Goal: Task Accomplishment & Management: Manage account settings

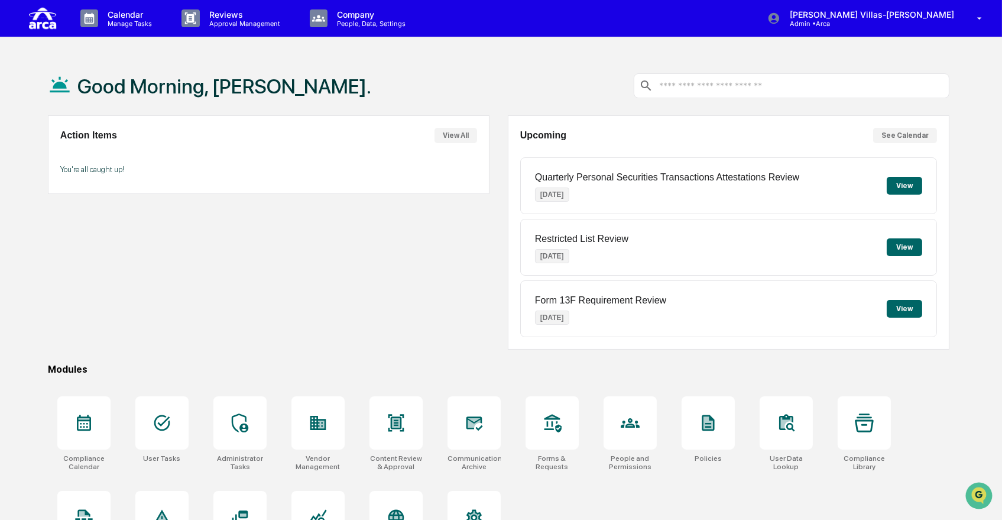
click at [546, 84] on div "Good Morning, [PERSON_NAME]." at bounding box center [499, 85] width 902 height 59
click at [221, 20] on p "Approval Management" at bounding box center [243, 24] width 86 height 8
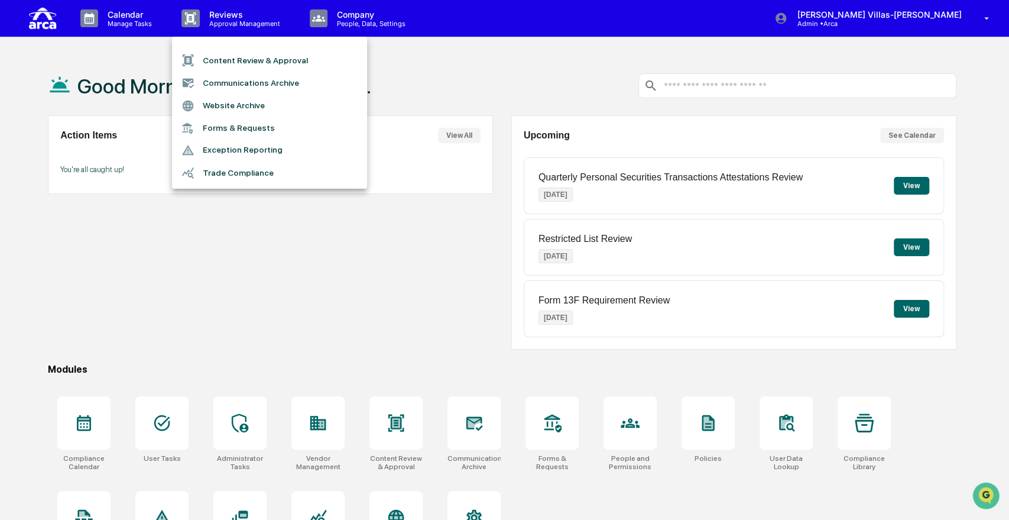
click at [325, 18] on div at bounding box center [504, 260] width 1009 height 520
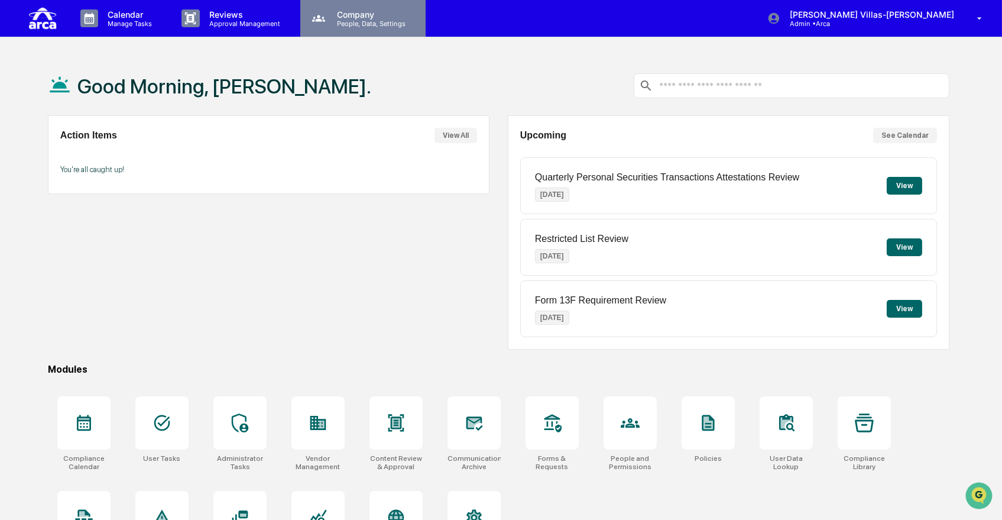
click at [348, 18] on p "Company" at bounding box center [370, 14] width 84 height 10
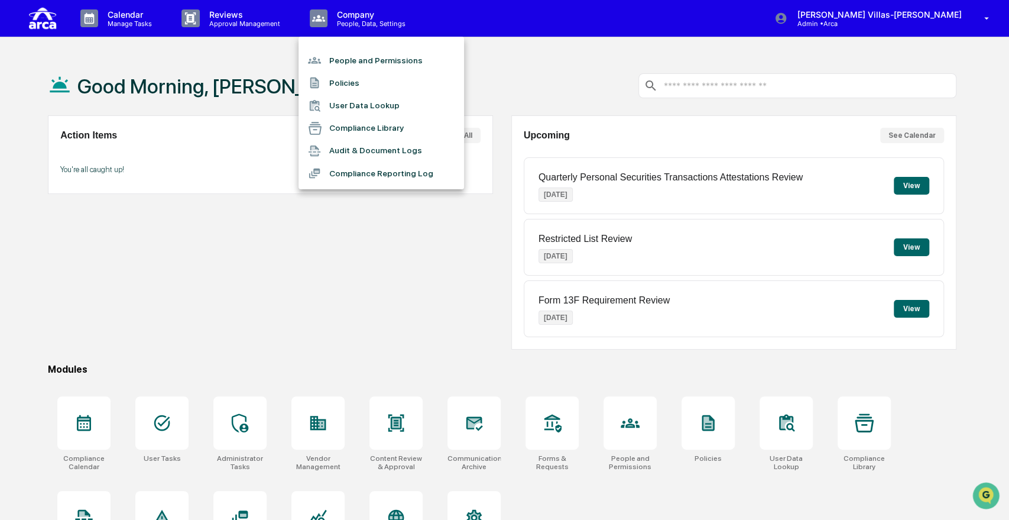
click at [115, 26] on div at bounding box center [504, 260] width 1009 height 520
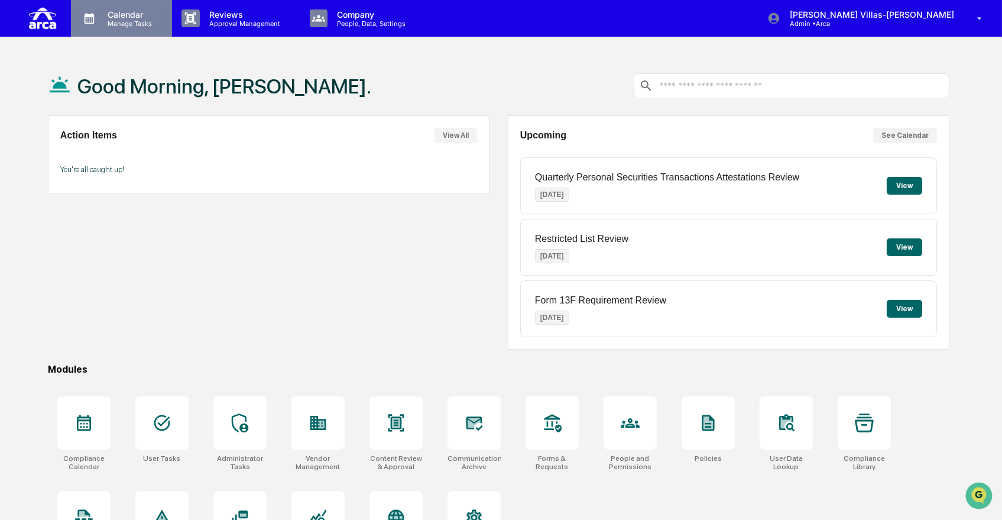
click at [119, 20] on p "Manage Tasks" at bounding box center [128, 24] width 60 height 8
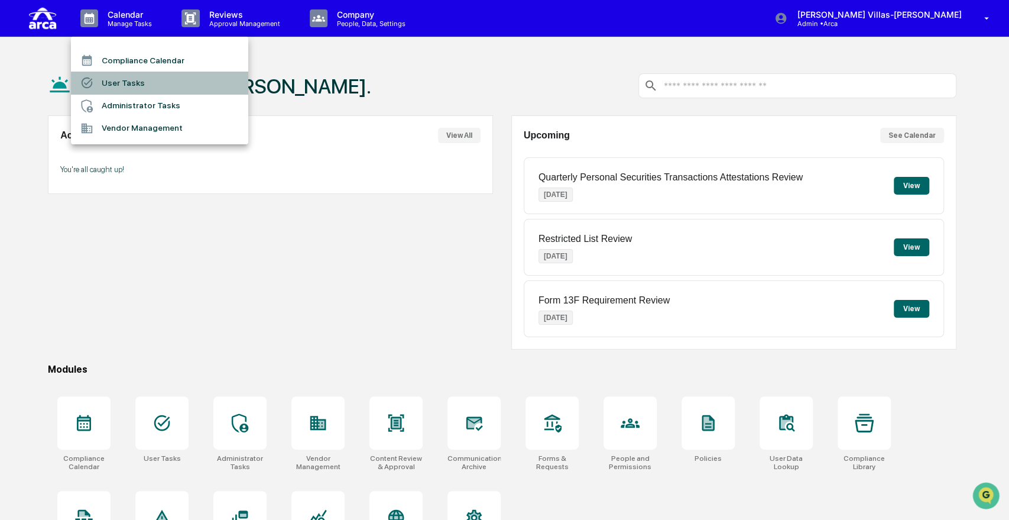
click at [112, 77] on li "User Tasks" at bounding box center [159, 83] width 177 height 22
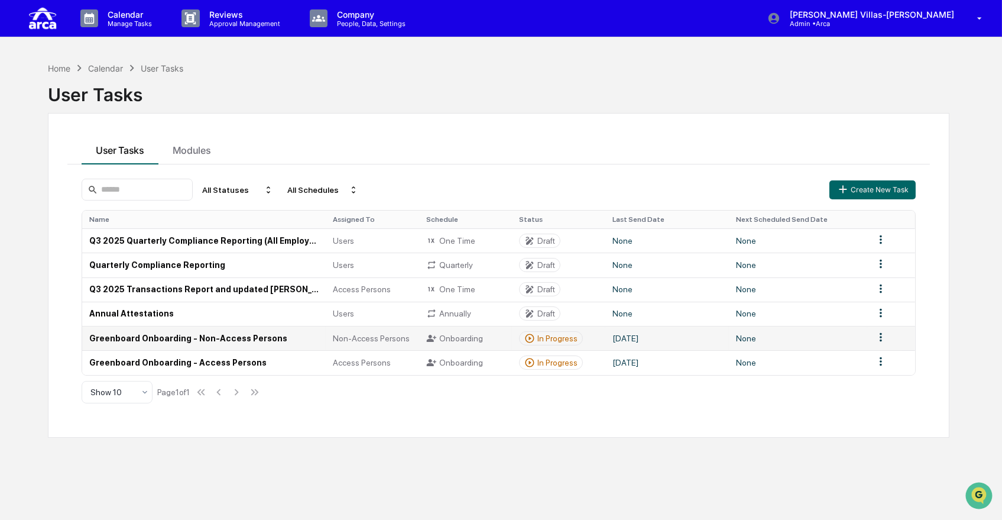
click at [216, 341] on td "Greenboard Onboarding - Non-Access Persons" at bounding box center [204, 338] width 244 height 24
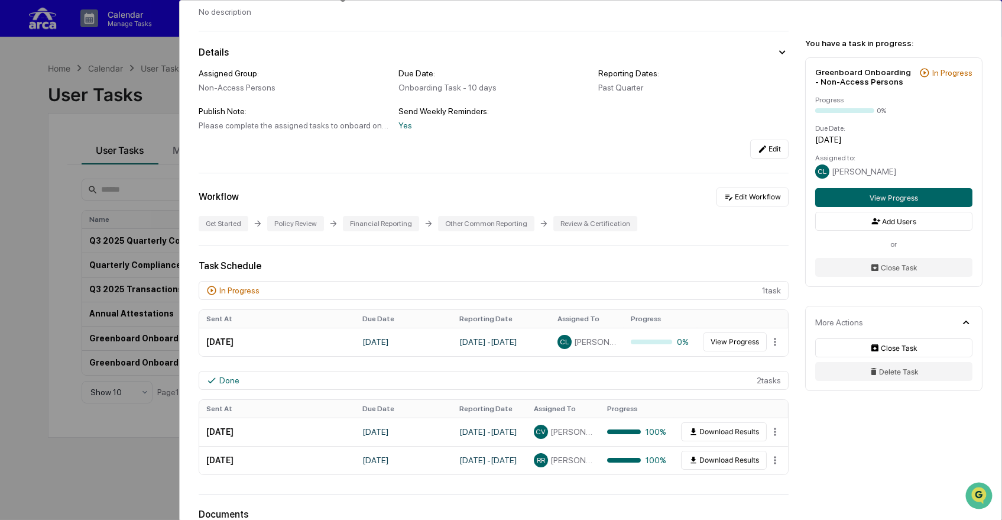
scroll to position [64, 0]
click at [752, 199] on button "Edit Workflow" at bounding box center [753, 198] width 72 height 19
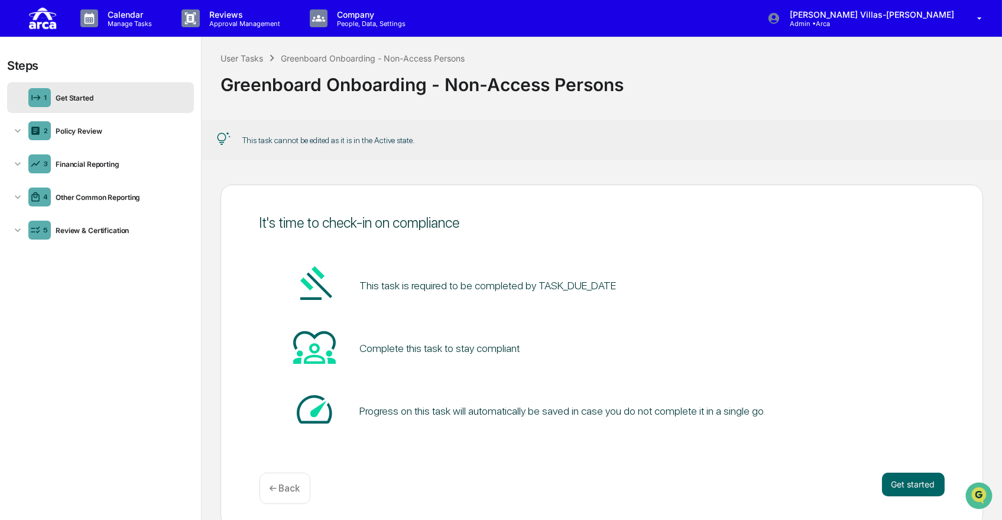
click at [122, 101] on div "Get Started" at bounding box center [120, 97] width 138 height 9
click at [917, 485] on button "Get started" at bounding box center [913, 484] width 63 height 24
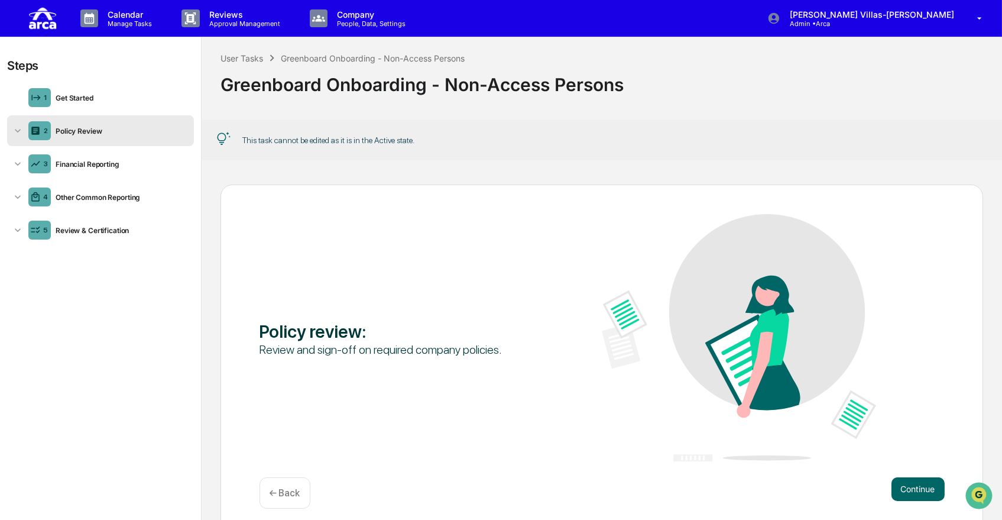
click at [917, 485] on button "Continue" at bounding box center [918, 489] width 53 height 24
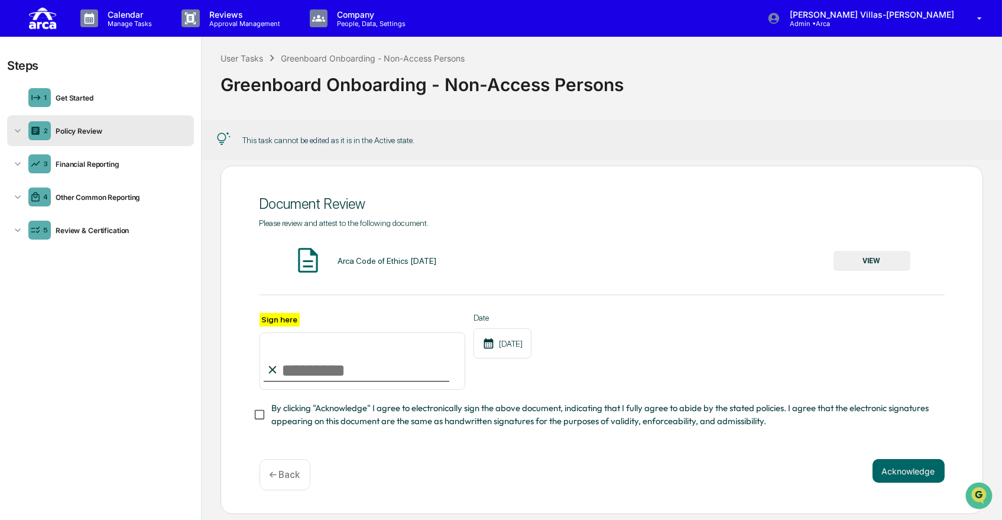
scroll to position [35, 0]
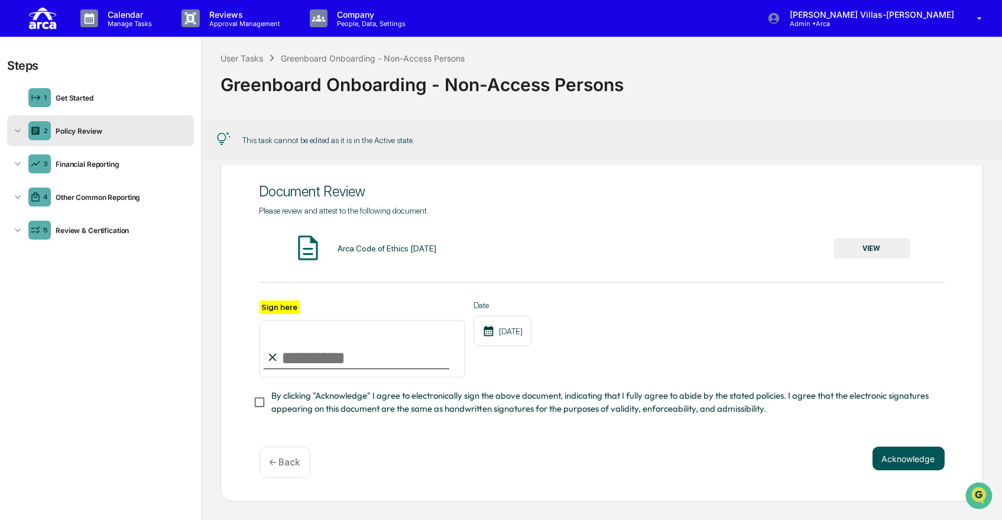
click at [902, 457] on button "Acknowledge" at bounding box center [909, 458] width 72 height 24
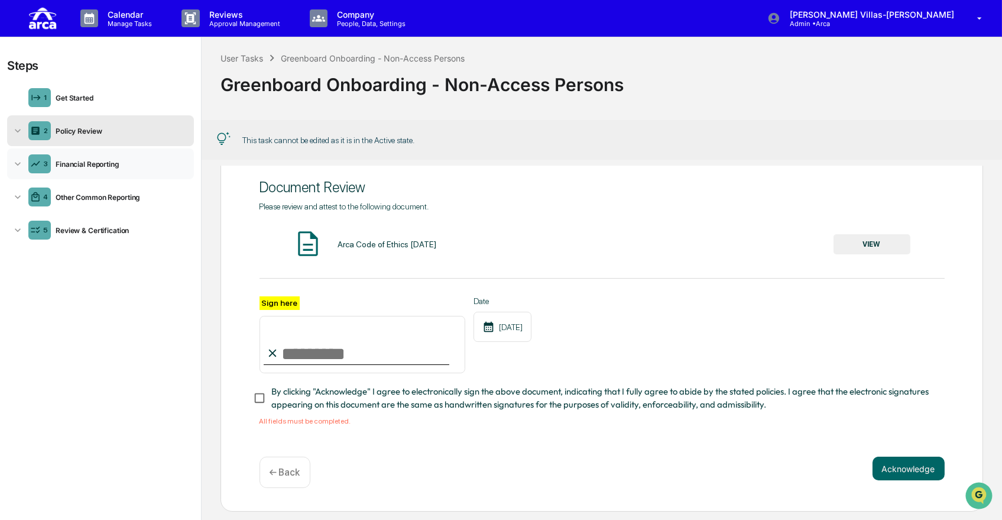
click at [11, 167] on div "3 Financial Reporting" at bounding box center [100, 163] width 187 height 31
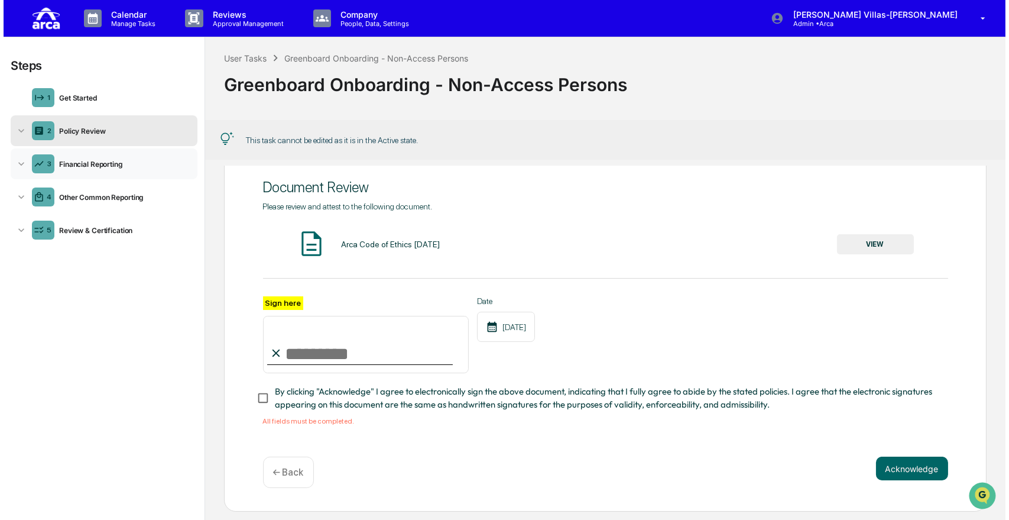
scroll to position [25, 0]
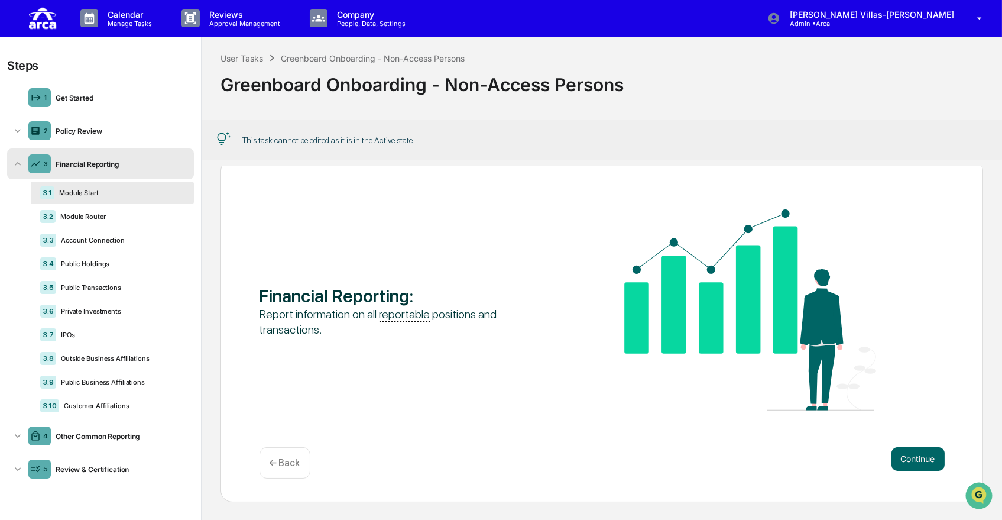
click at [75, 163] on div "Financial Reporting" at bounding box center [120, 164] width 138 height 9
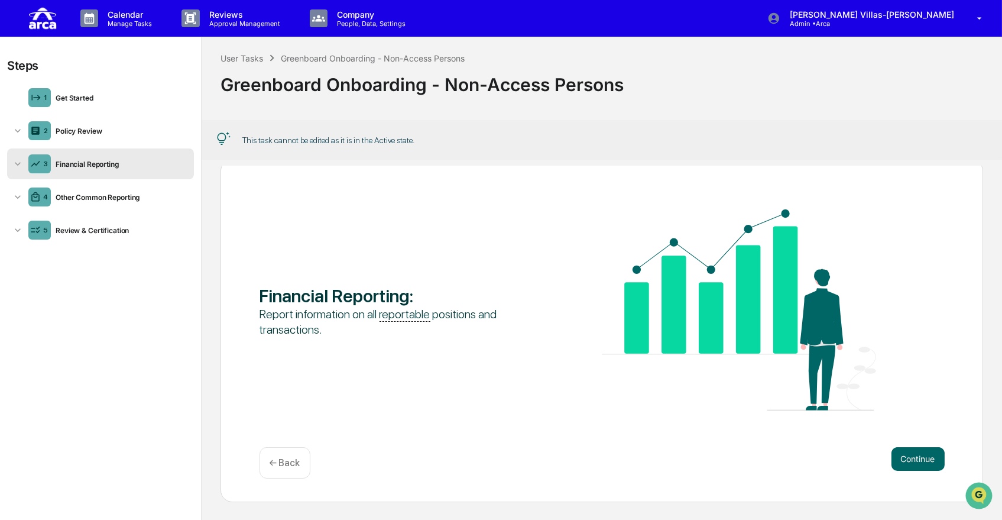
click at [75, 163] on div "Financial Reporting" at bounding box center [120, 164] width 138 height 9
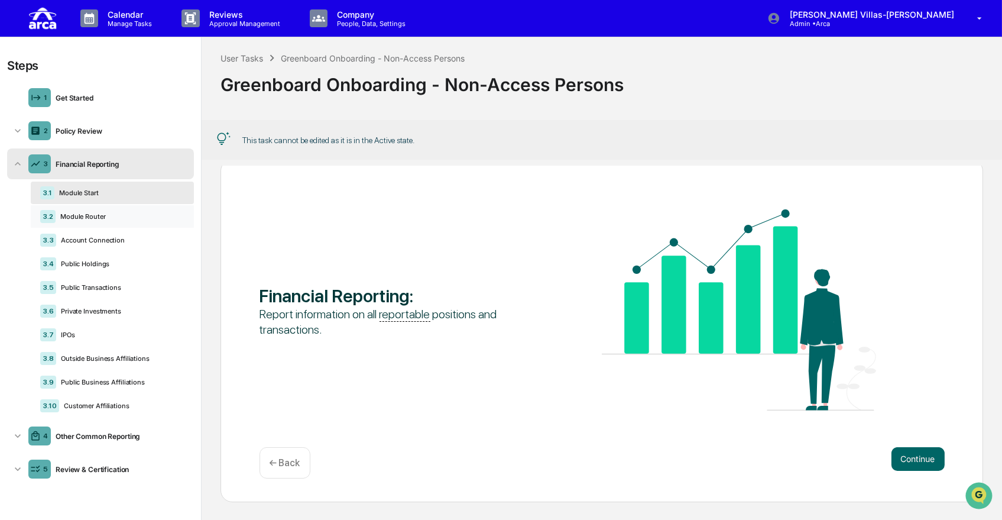
click at [82, 219] on div "Module Router" at bounding box center [120, 216] width 129 height 8
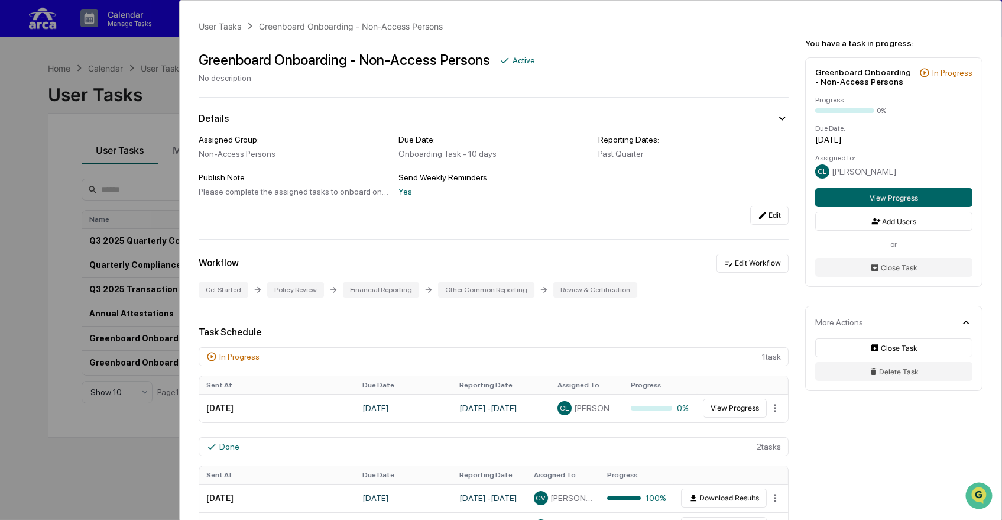
click at [10, 119] on div "User Tasks Greenboard Onboarding - Non-Access Persons Greenboard Onboarding - N…" at bounding box center [501, 260] width 1002 height 520
click at [11, 73] on div "User Tasks Greenboard Onboarding - Non-Access Persons Greenboard Onboarding - N…" at bounding box center [501, 260] width 1002 height 520
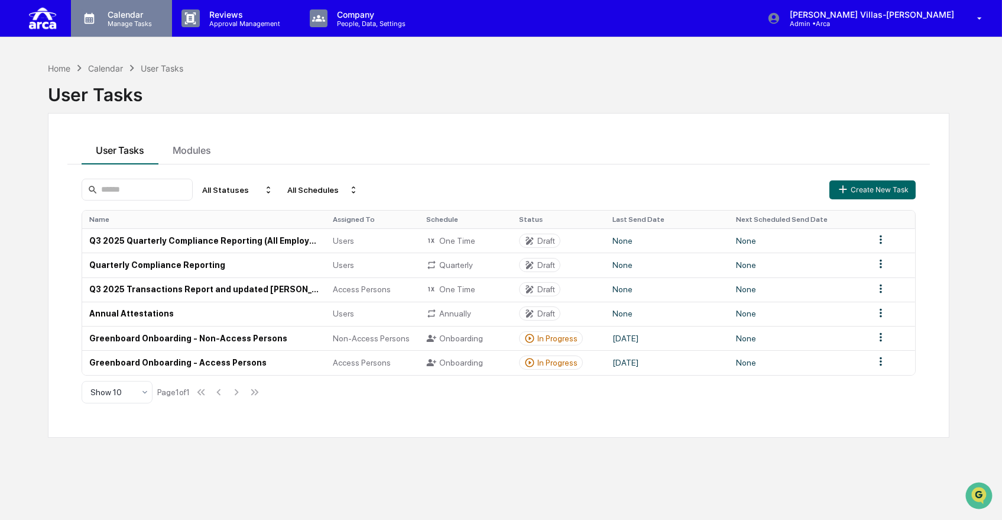
click at [147, 32] on div "Calendar Manage Tasks" at bounding box center [121, 18] width 101 height 37
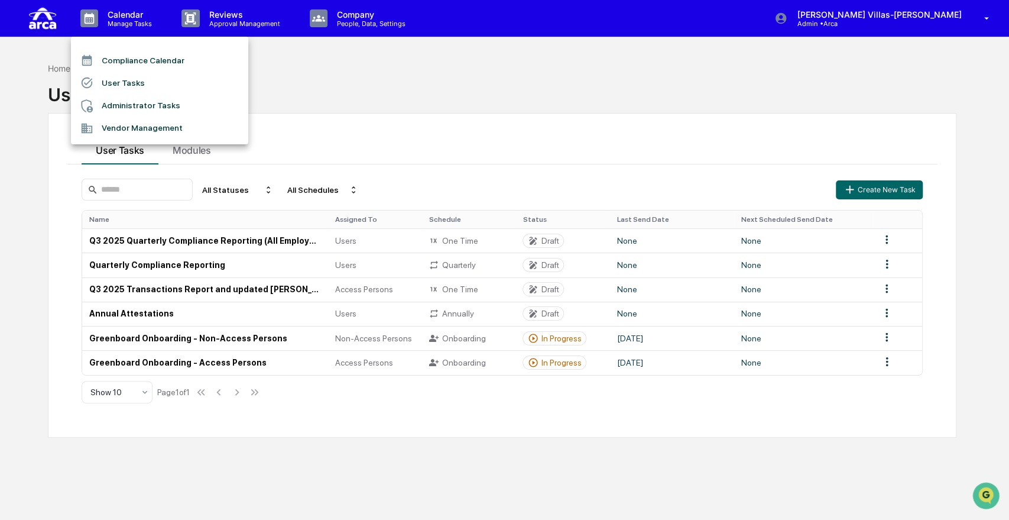
click at [133, 77] on li "User Tasks" at bounding box center [159, 83] width 177 height 22
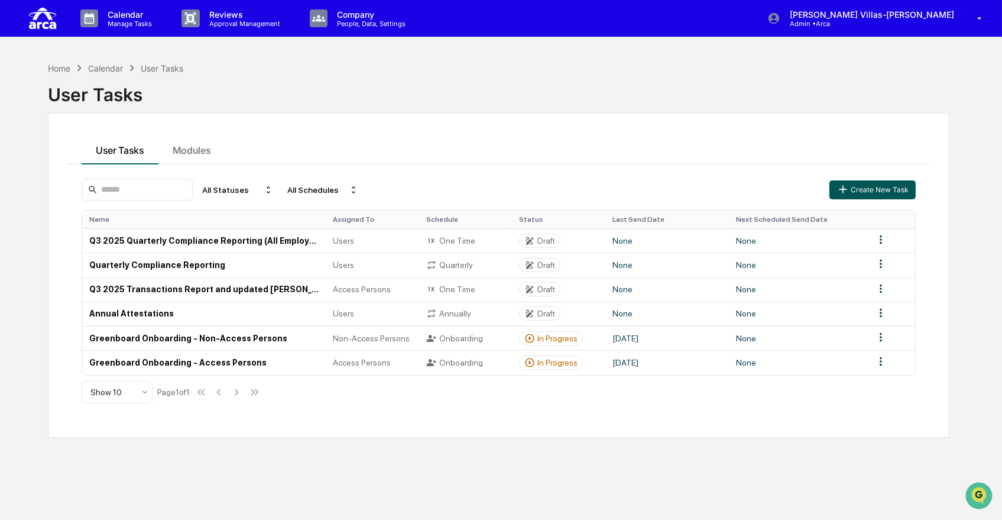
click at [866, 188] on button "Create New Task" at bounding box center [873, 189] width 86 height 19
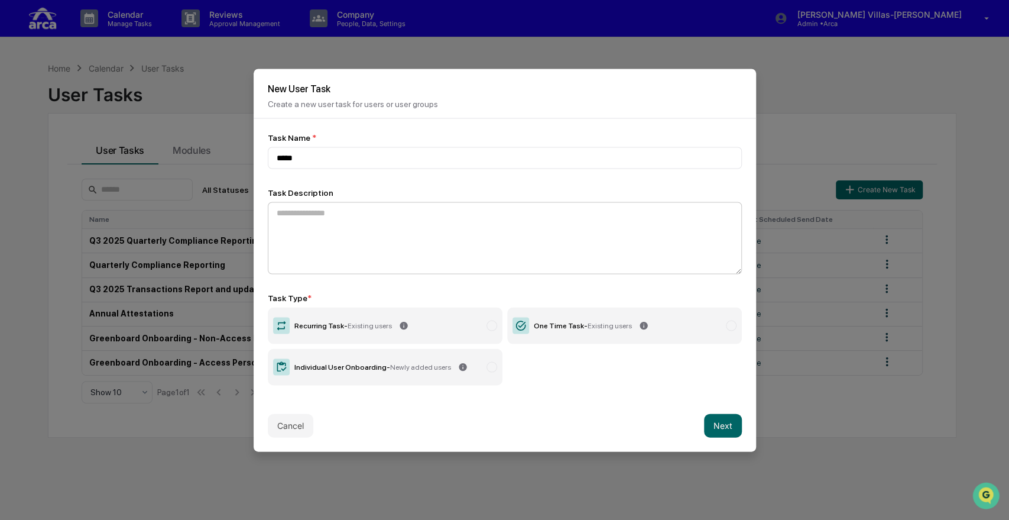
type input "****"
click at [451, 228] on textarea at bounding box center [505, 238] width 474 height 72
type textarea "**********"
click at [573, 325] on div "One Time Task - Existing users" at bounding box center [583, 325] width 98 height 8
click at [723, 425] on button "Next" at bounding box center [723, 425] width 38 height 24
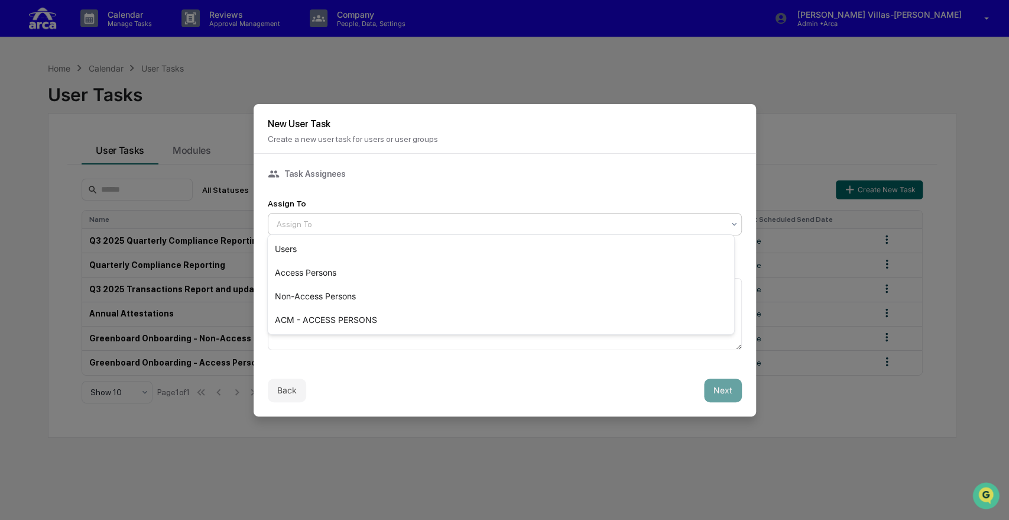
click at [341, 223] on div at bounding box center [500, 224] width 447 height 12
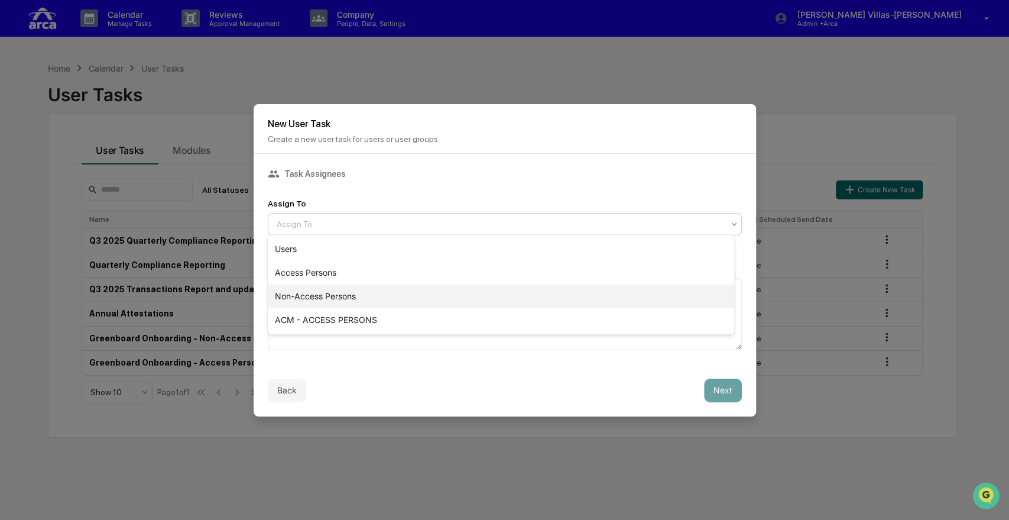
click at [294, 300] on div "Non-Access Persons" at bounding box center [501, 296] width 466 height 24
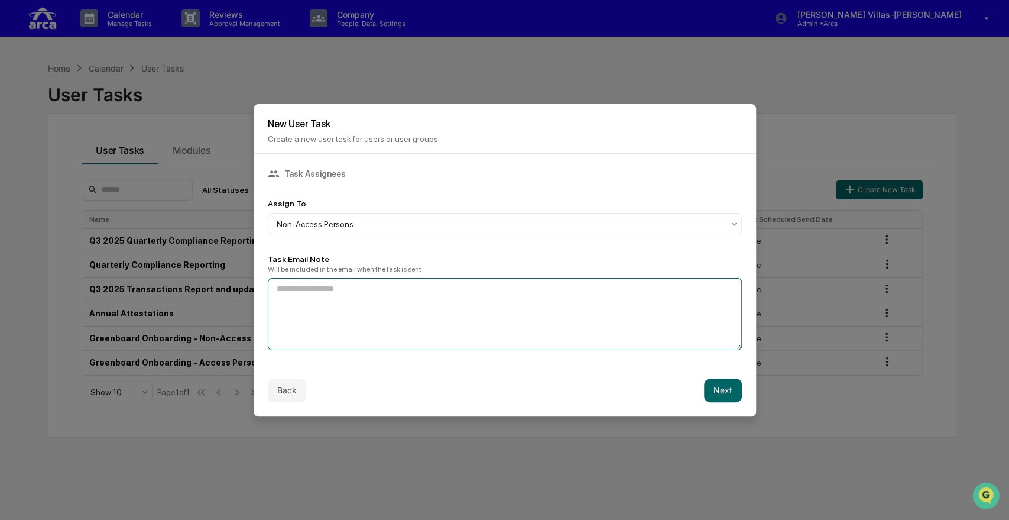
click at [294, 300] on textarea at bounding box center [505, 314] width 474 height 72
type textarea "**********"
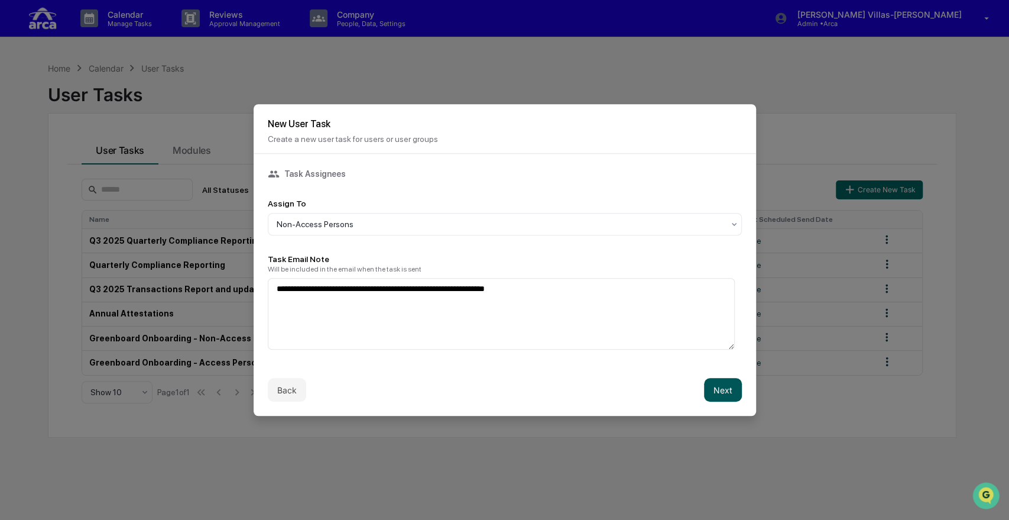
click at [714, 384] on button "Next" at bounding box center [723, 390] width 38 height 24
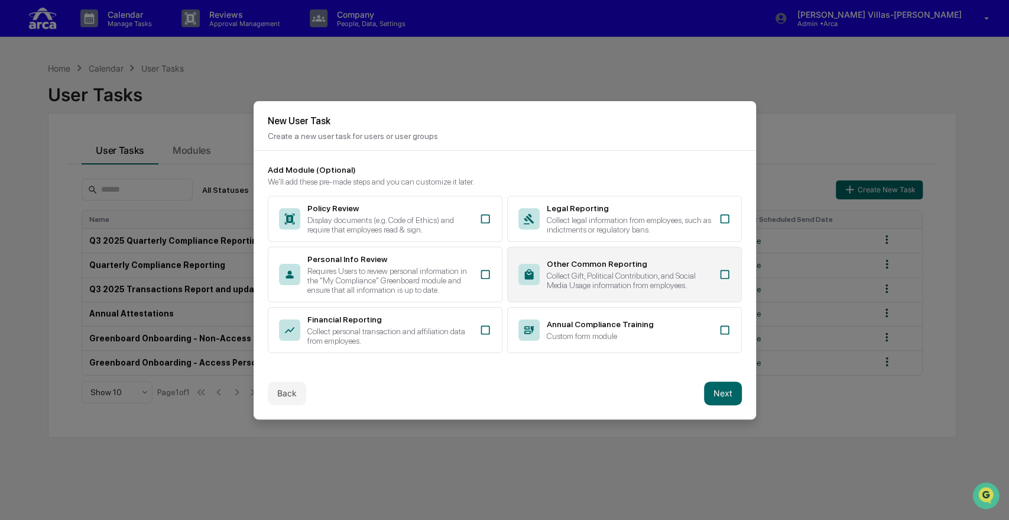
click at [632, 261] on div "Other Common Reporting" at bounding box center [629, 263] width 165 height 9
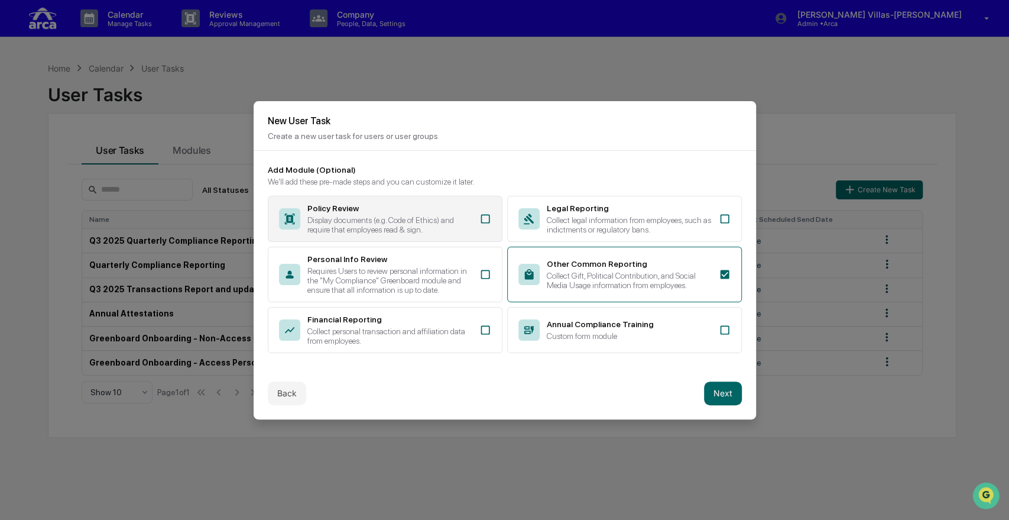
click at [397, 215] on div "Display documents (e.g. Code of Ethics) and require that employees read & sign." at bounding box center [389, 224] width 165 height 19
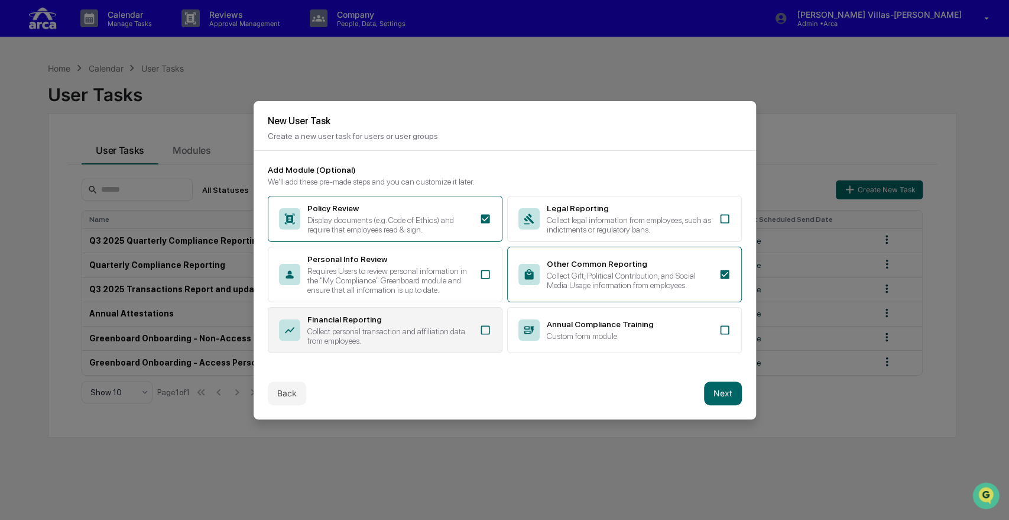
click at [326, 334] on div "Collect personal transaction and affiliation data from employees." at bounding box center [389, 335] width 165 height 19
click at [714, 391] on button "Next" at bounding box center [723, 393] width 38 height 24
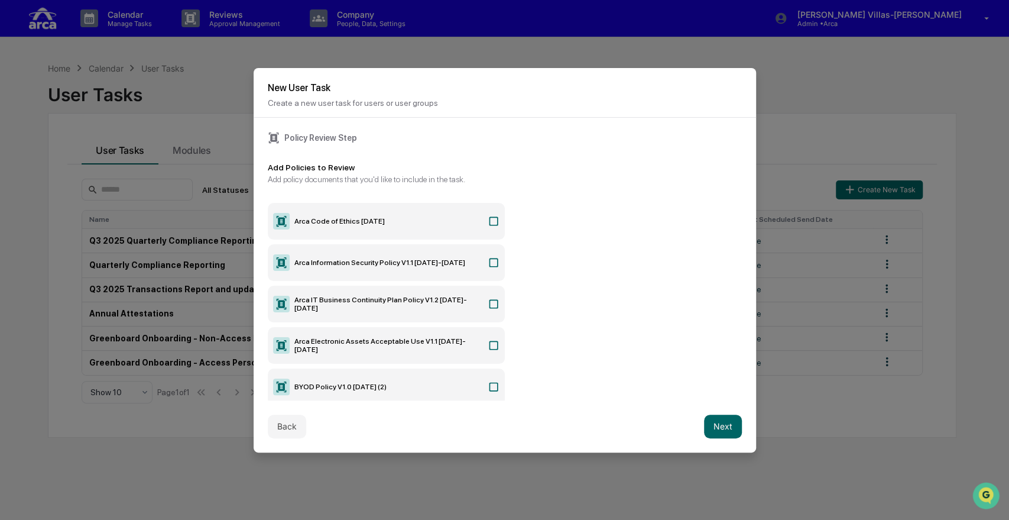
click at [490, 215] on icon at bounding box center [494, 221] width 12 height 12
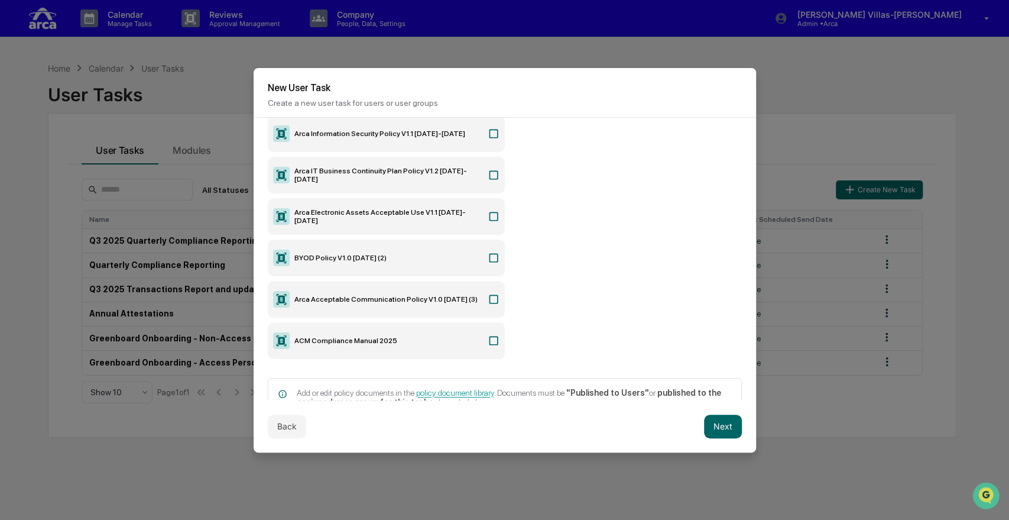
scroll to position [131, 0]
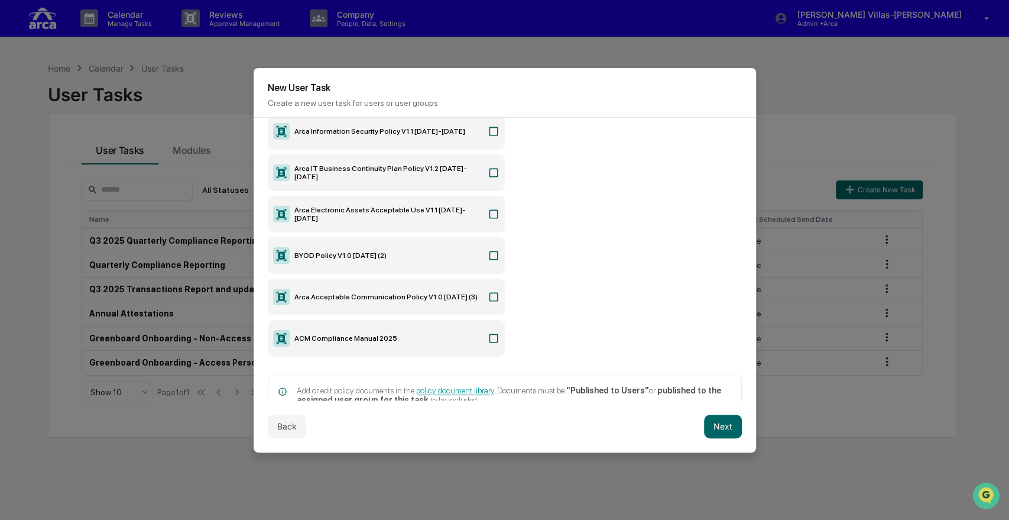
click at [488, 332] on icon at bounding box center [494, 338] width 12 height 12
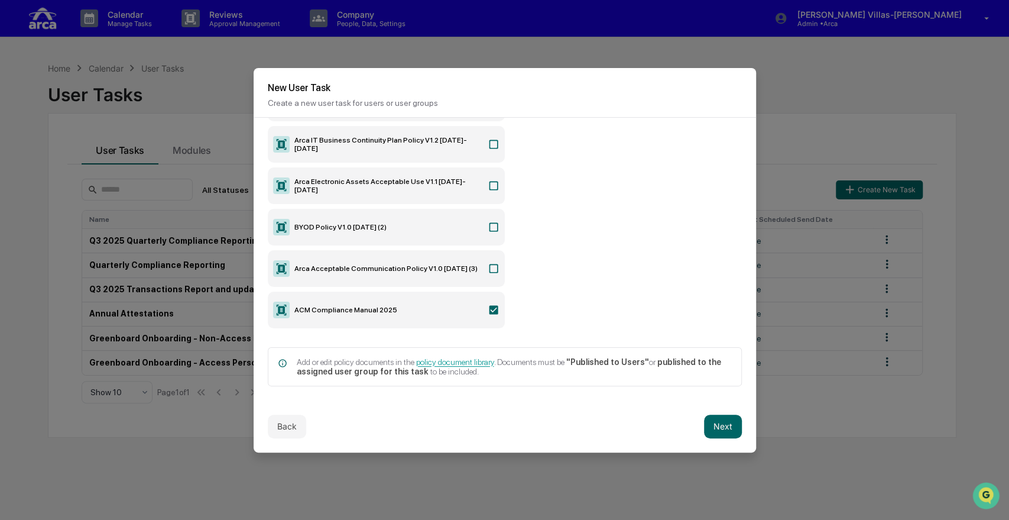
scroll to position [161, 0]
click at [722, 425] on button "Next" at bounding box center [723, 427] width 38 height 24
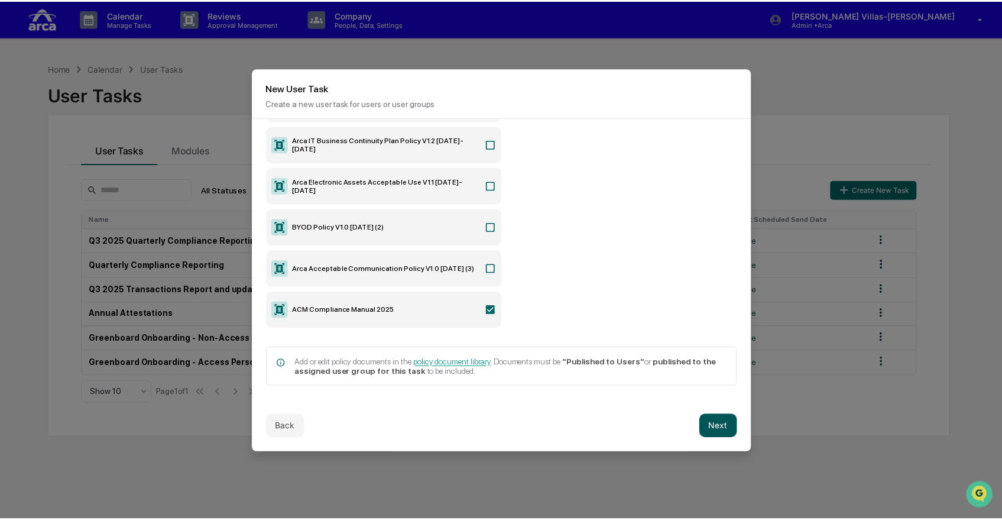
scroll to position [0, 0]
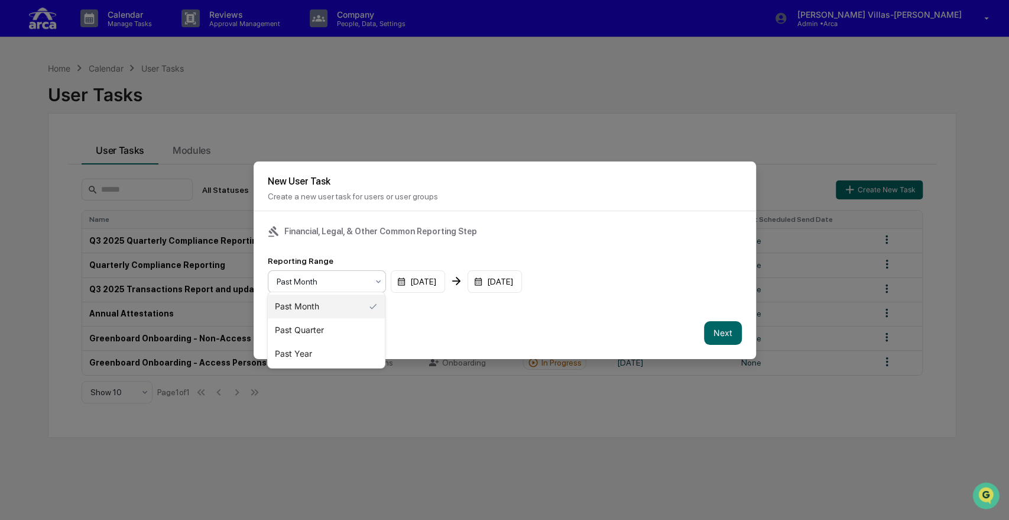
click at [352, 284] on div "Past Month" at bounding box center [322, 281] width 103 height 17
click at [307, 332] on div "Past Quarter" at bounding box center [326, 330] width 117 height 24
click at [707, 326] on button "Next" at bounding box center [723, 333] width 38 height 24
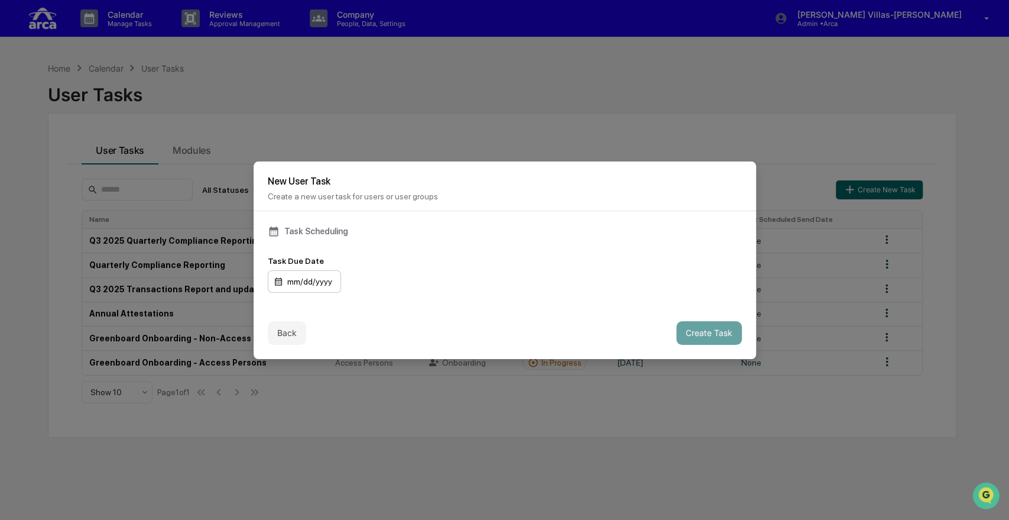
click at [308, 283] on div "mm/dd/yyyy" at bounding box center [304, 281] width 73 height 22
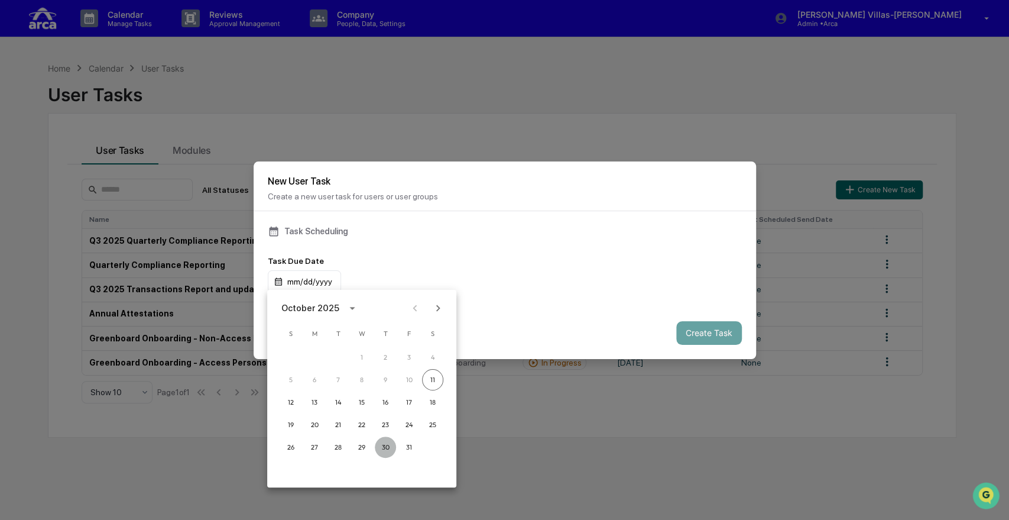
click at [382, 449] on button "30" at bounding box center [385, 446] width 21 height 21
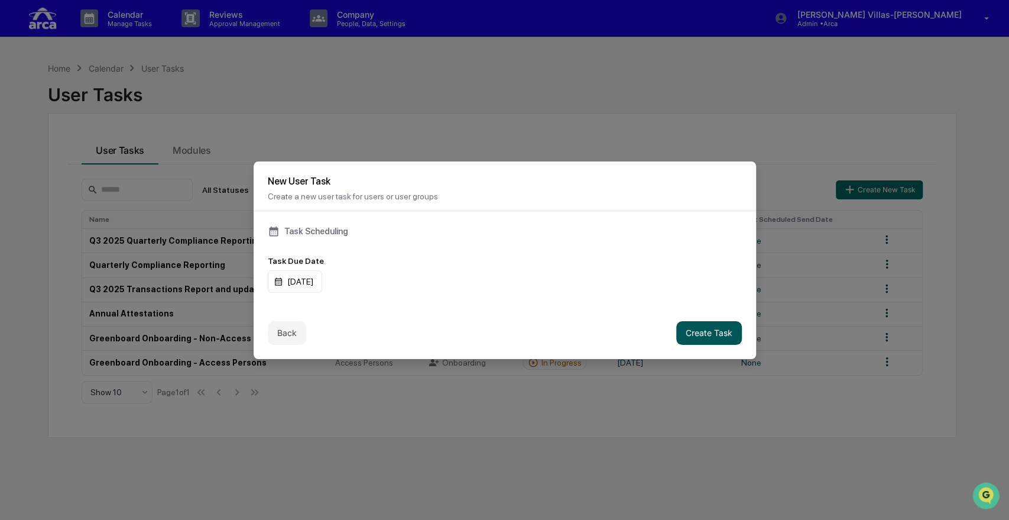
click at [696, 328] on button "Create Task" at bounding box center [709, 333] width 66 height 24
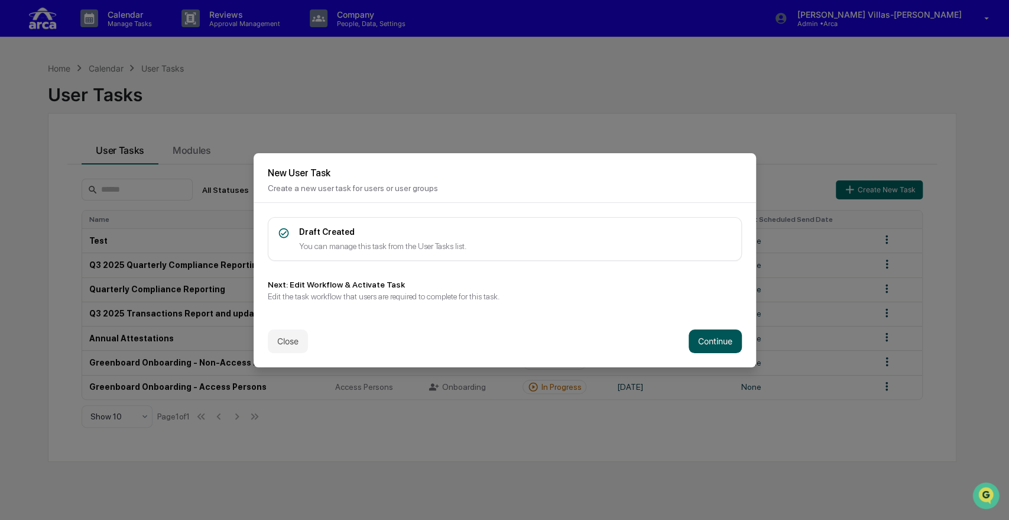
click at [709, 340] on button "Continue" at bounding box center [715, 341] width 53 height 24
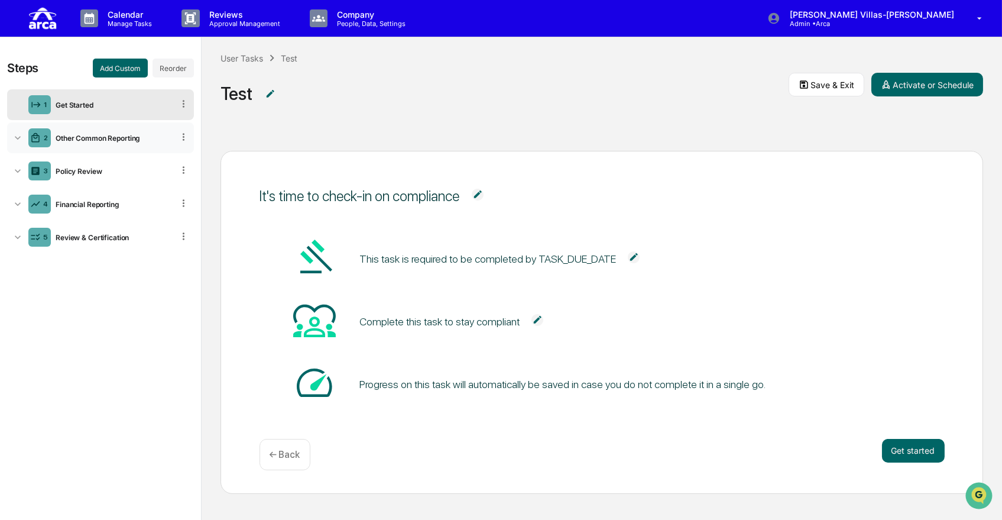
click at [15, 143] on icon at bounding box center [18, 138] width 12 height 12
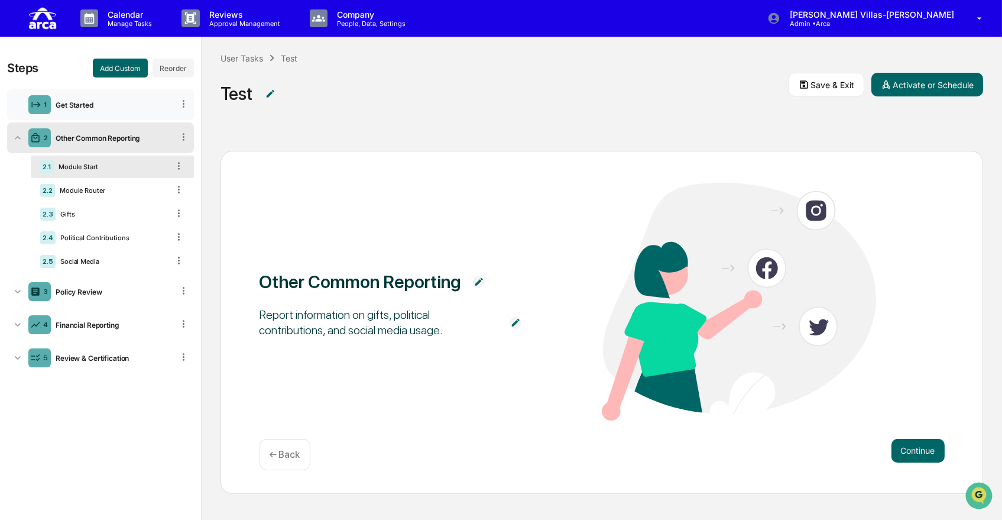
click at [86, 106] on div "Get Started" at bounding box center [112, 105] width 122 height 9
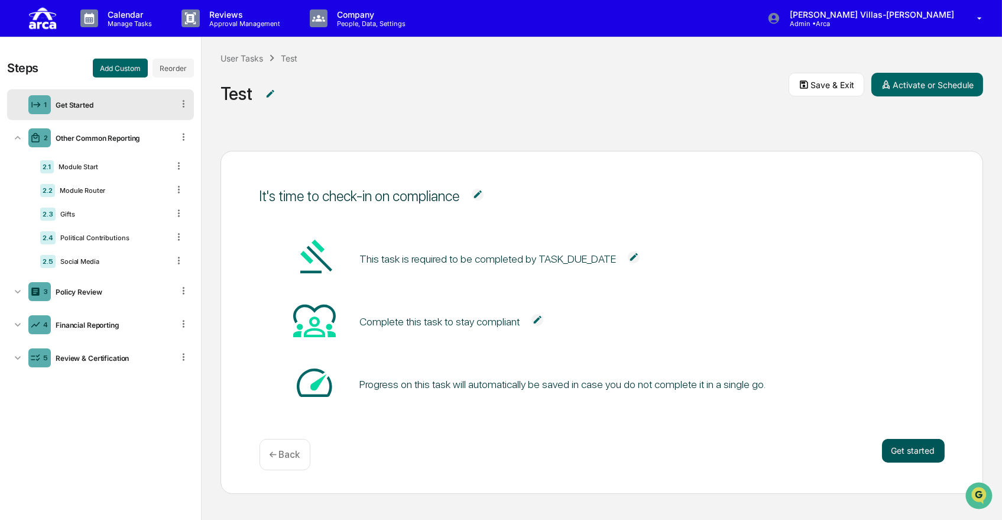
click at [921, 448] on button "Get started" at bounding box center [913, 451] width 63 height 24
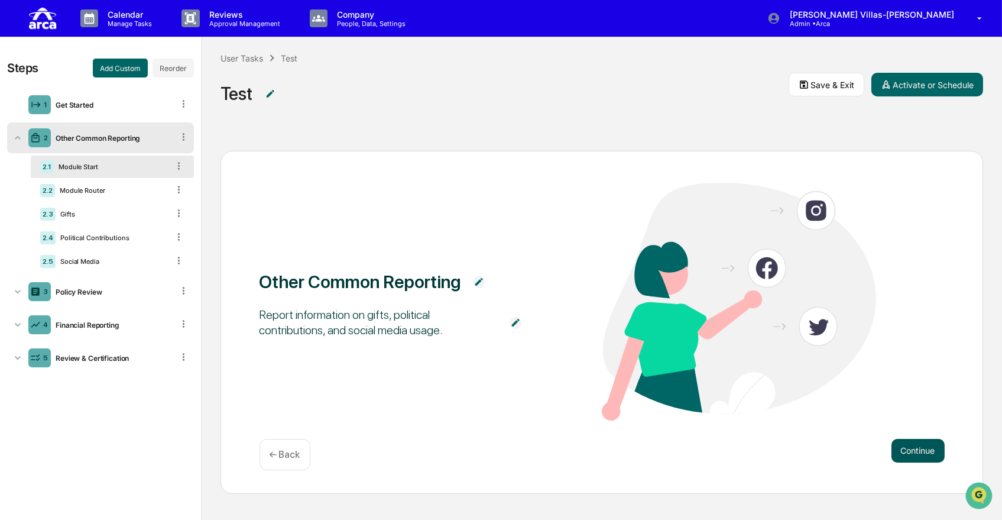
click at [917, 448] on button "Continue" at bounding box center [918, 451] width 53 height 24
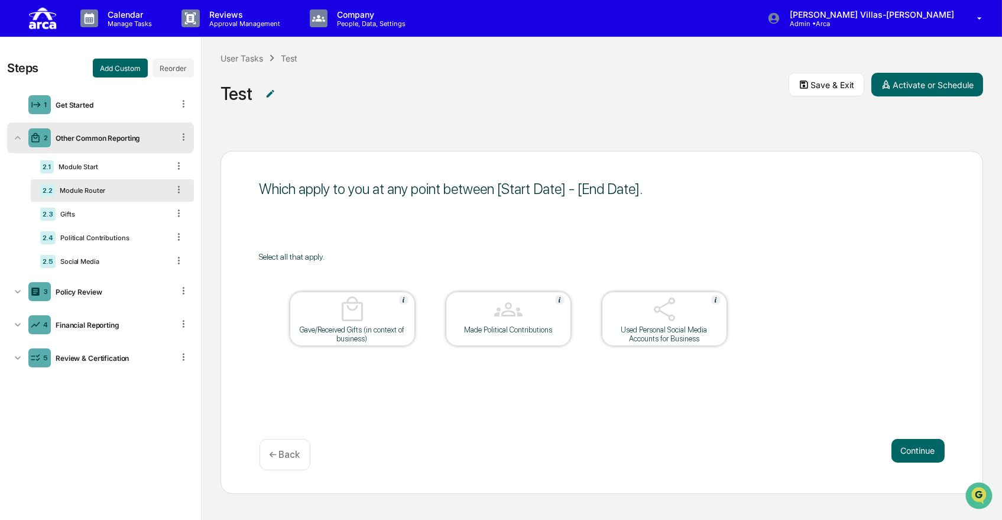
click at [523, 192] on div "Which apply to you at any point between [Start Date] - [End Date]." at bounding box center [602, 188] width 685 height 17
click at [185, 135] on icon at bounding box center [183, 136] width 11 height 11
click at [449, 238] on div "Which apply to you at any point between [Start Date] - [End Date]. Select all t…" at bounding box center [602, 322] width 763 height 342
click at [179, 193] on icon at bounding box center [178, 189] width 11 height 11
click at [177, 189] on icon at bounding box center [178, 189] width 11 height 11
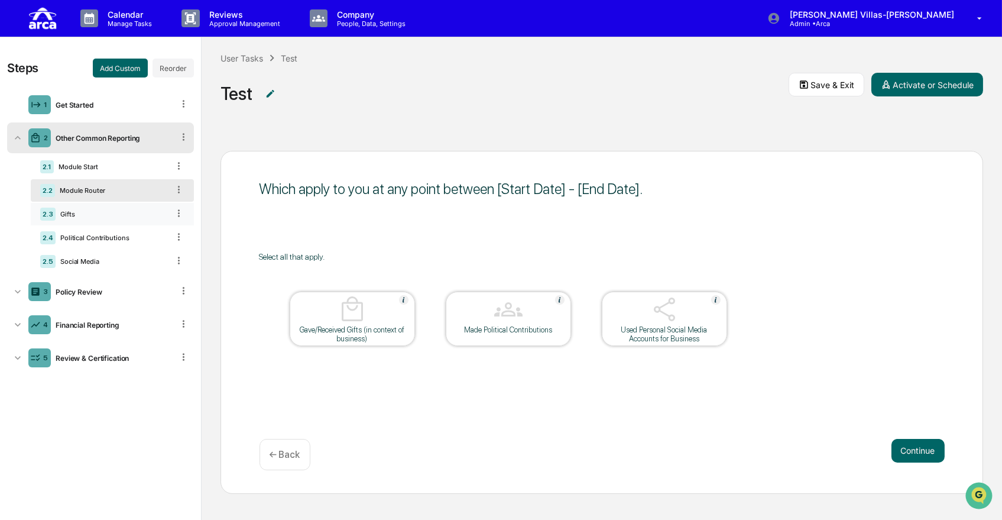
click at [177, 213] on icon at bounding box center [178, 213] width 11 height 11
click at [176, 190] on icon at bounding box center [178, 189] width 11 height 11
click at [395, 334] on div "Gave/Received Gifts (in context of business)" at bounding box center [352, 334] width 106 height 18
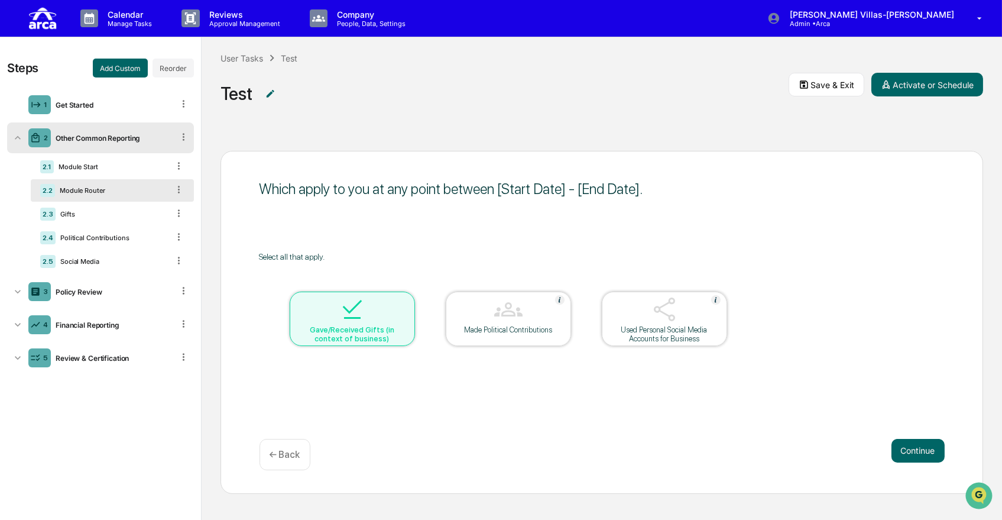
click at [725, 322] on div "Used Personal Social Media Accounts for Business" at bounding box center [664, 319] width 125 height 54
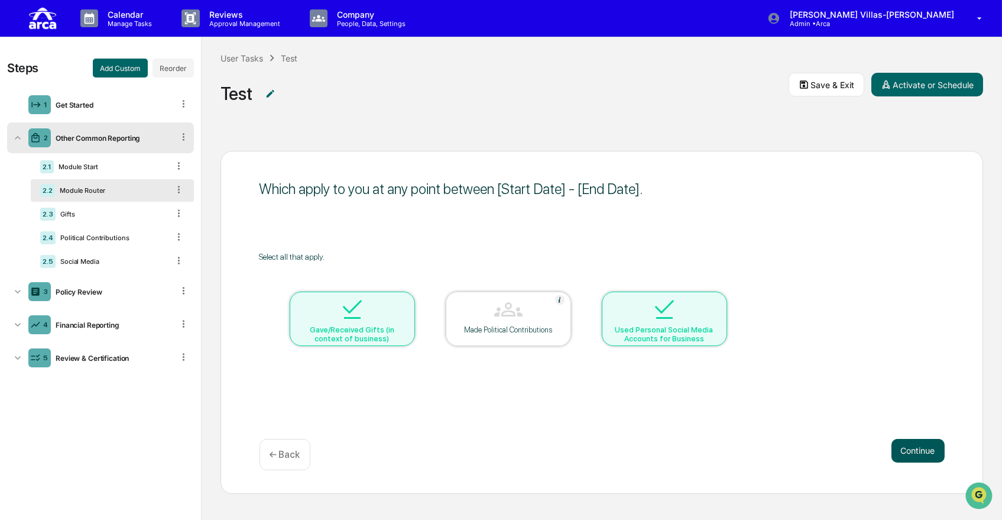
click at [908, 449] on button "Continue" at bounding box center [918, 451] width 53 height 24
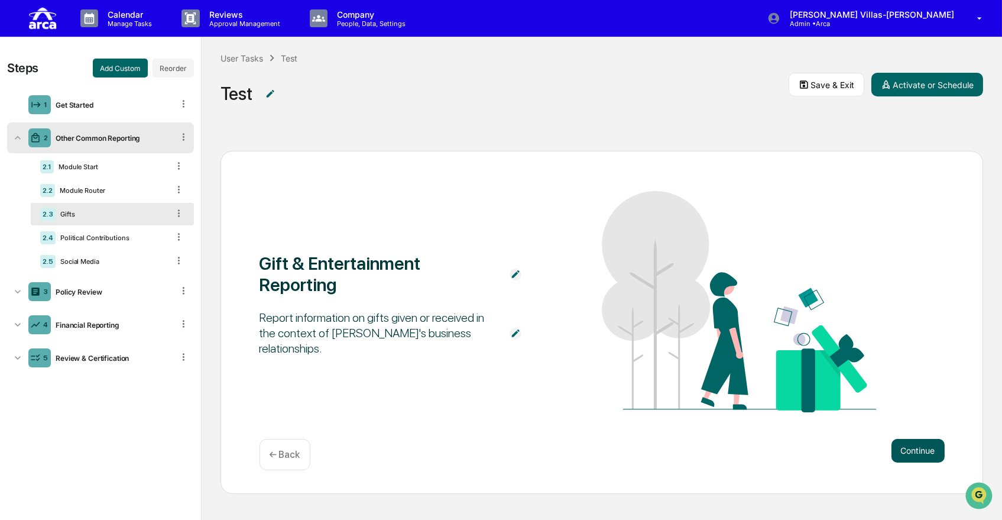
click at [908, 449] on button "Continue" at bounding box center [918, 451] width 53 height 24
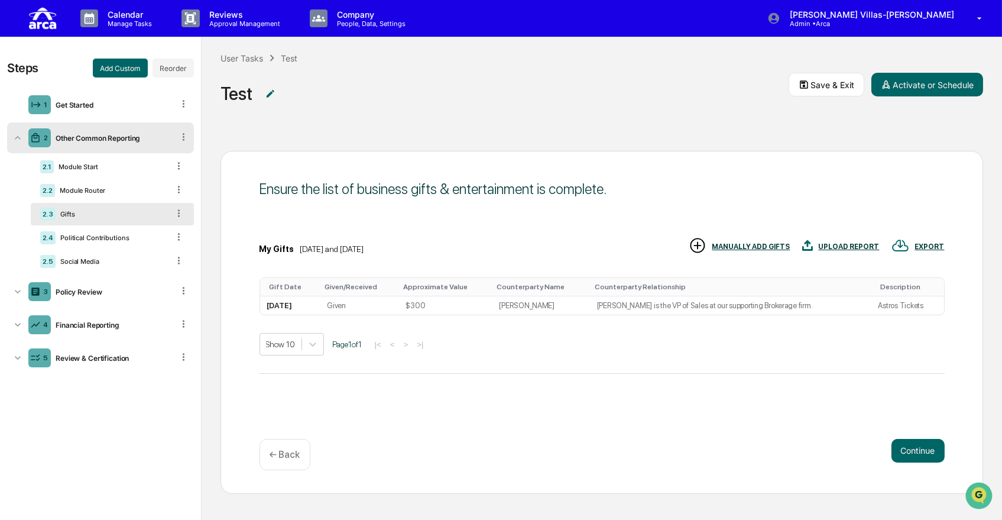
click at [759, 245] on div "MANUALLY ADD GIFTS" at bounding box center [752, 246] width 78 height 8
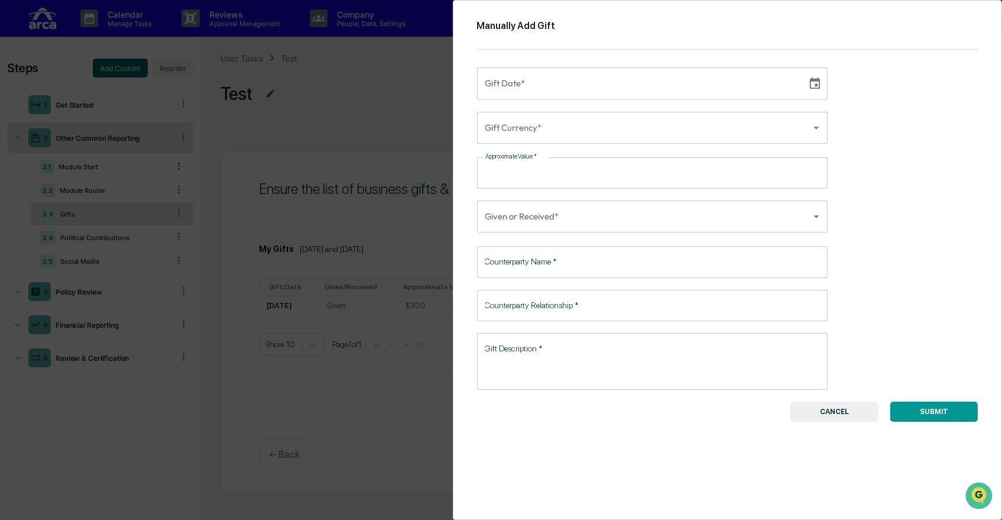
click at [818, 413] on button "CANCEL" at bounding box center [835, 412] width 88 height 20
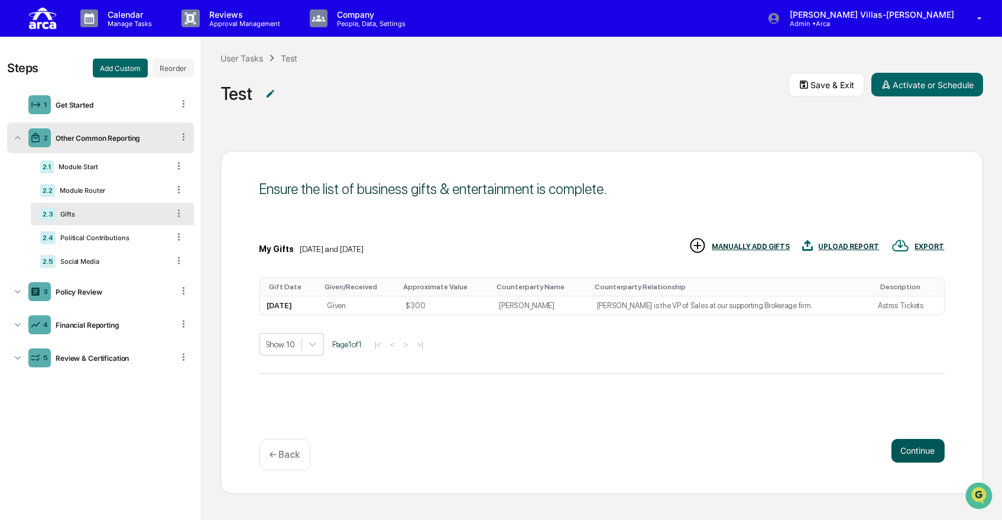
click at [917, 453] on button "Continue" at bounding box center [918, 451] width 53 height 24
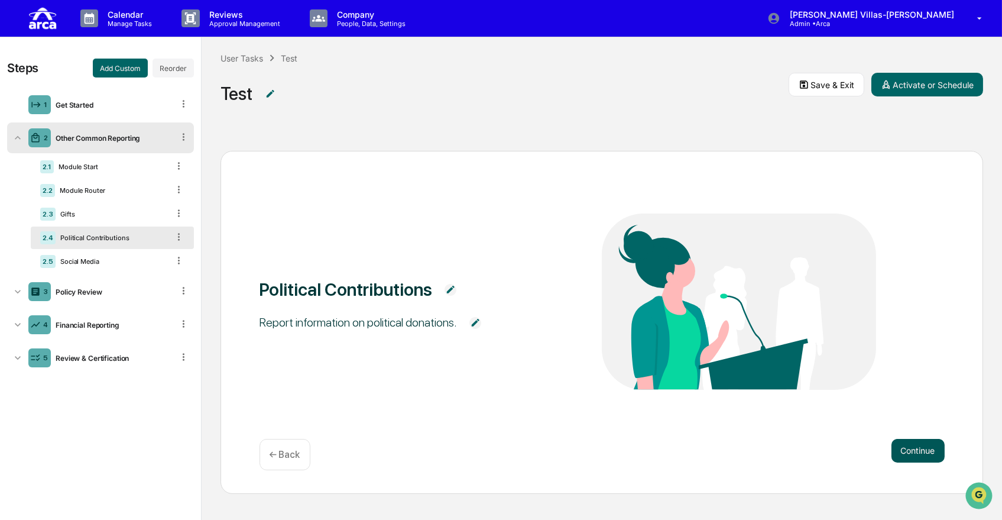
click at [917, 453] on button "Continue" at bounding box center [918, 451] width 53 height 24
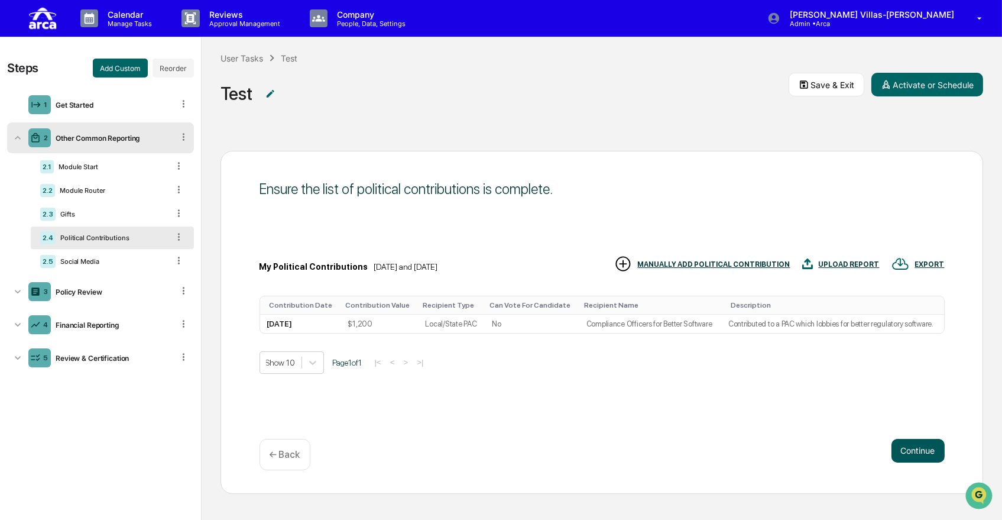
click at [917, 453] on button "Continue" at bounding box center [918, 451] width 53 height 24
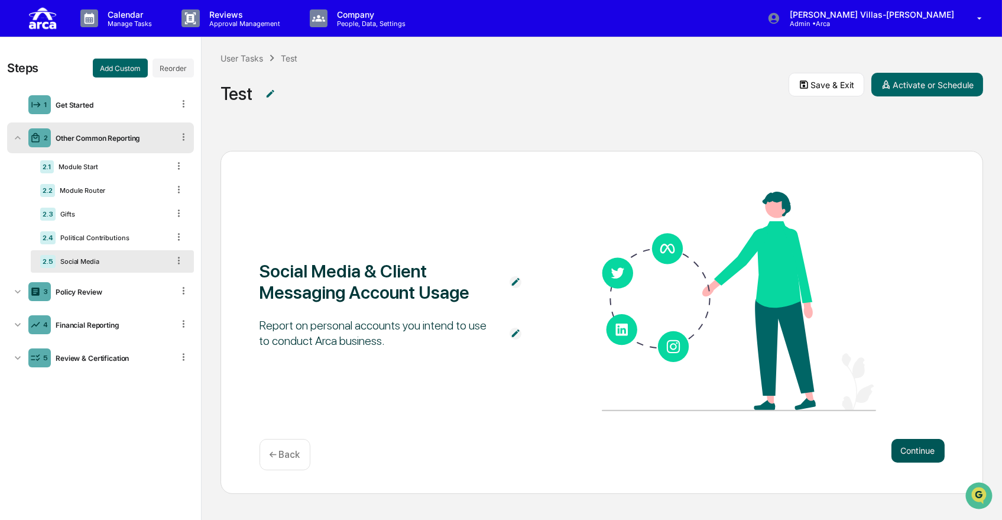
click at [917, 453] on button "Continue" at bounding box center [918, 451] width 53 height 24
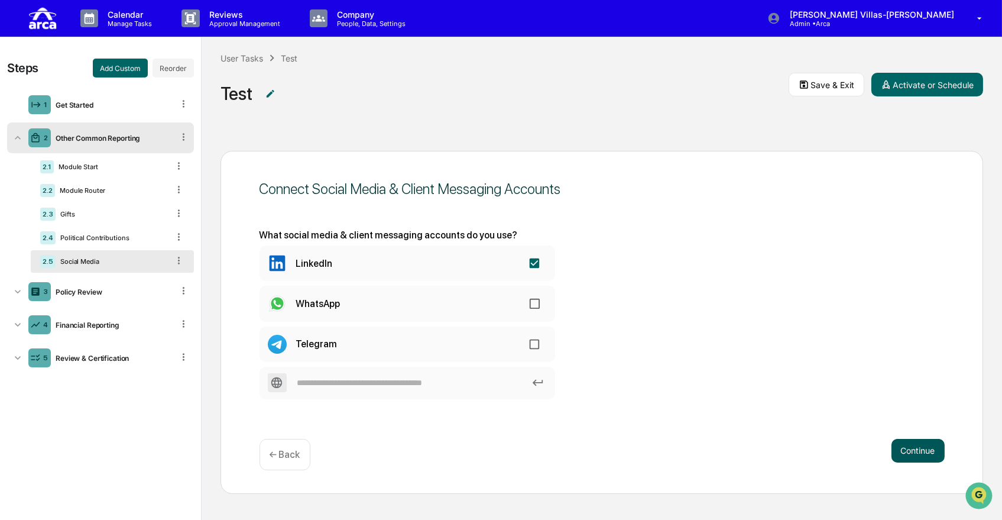
click at [911, 448] on button "Continue" at bounding box center [918, 451] width 53 height 24
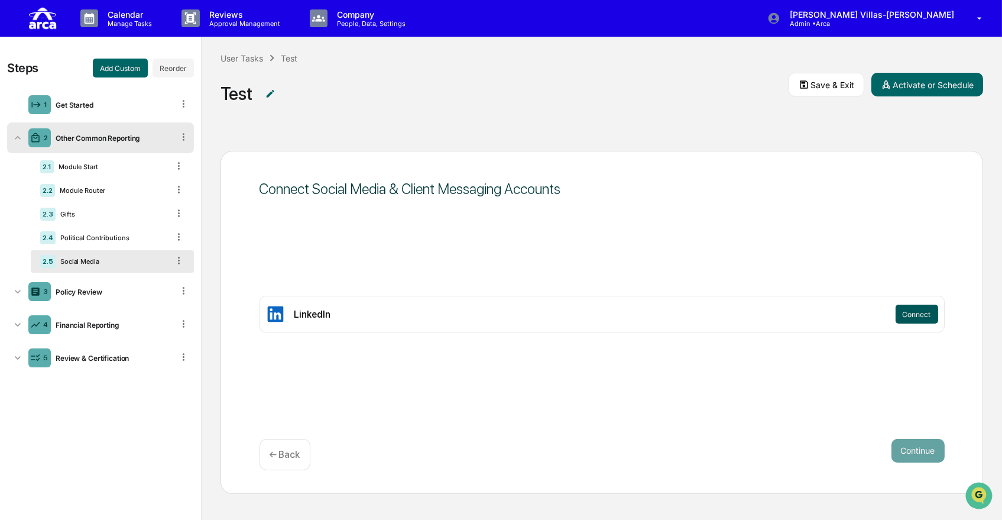
click at [912, 321] on button "Connect" at bounding box center [917, 314] width 43 height 19
click at [124, 295] on div "Policy Review" at bounding box center [112, 291] width 122 height 9
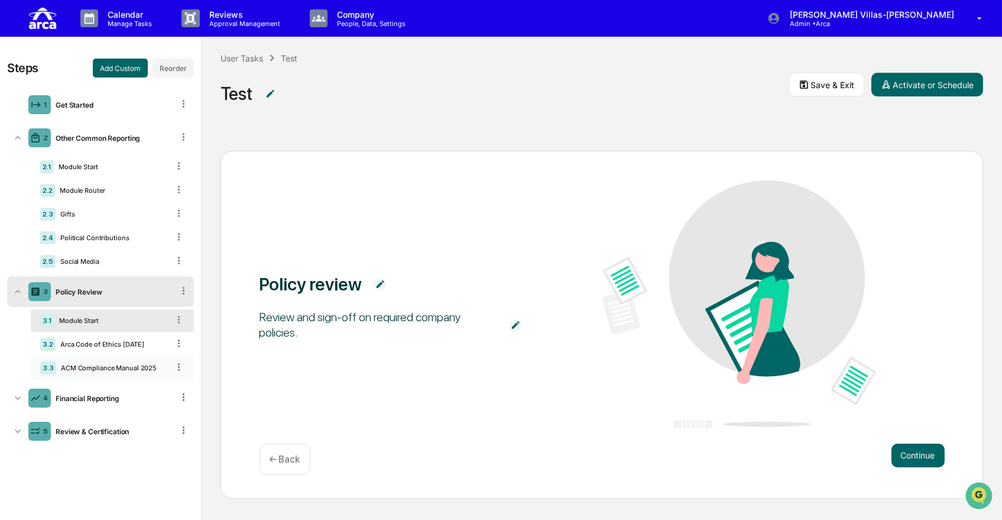
click at [135, 370] on div "ACM Compliance Manual 2025" at bounding box center [112, 368] width 112 height 8
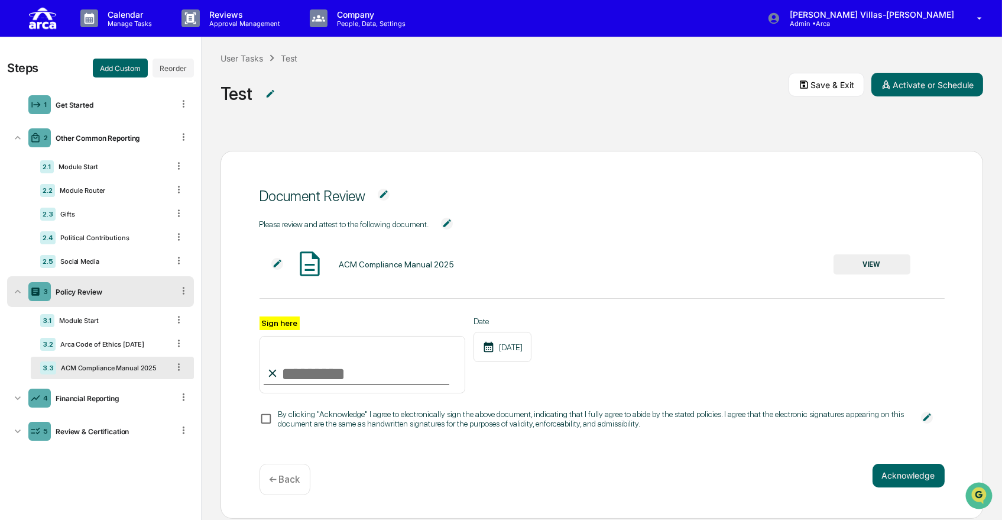
click at [873, 259] on button "VIEW" at bounding box center [872, 264] width 77 height 20
